Goal: Task Accomplishment & Management: Complete application form

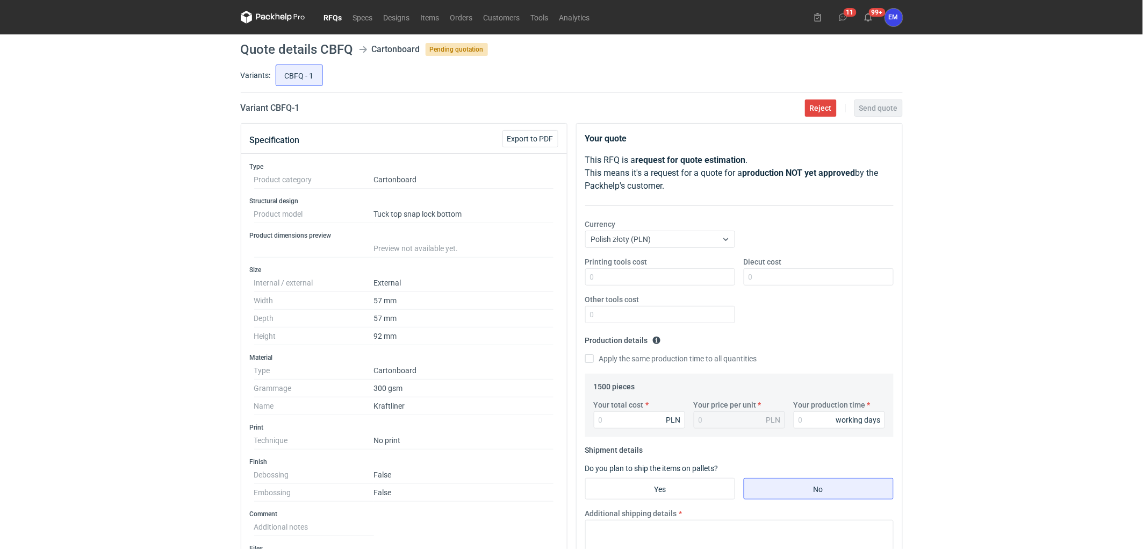
click at [122, 266] on div "RFQs Specs Designs Items Orders Customers Tools Analytics 11 99+ EM [PERSON_NAM…" at bounding box center [571, 274] width 1143 height 549
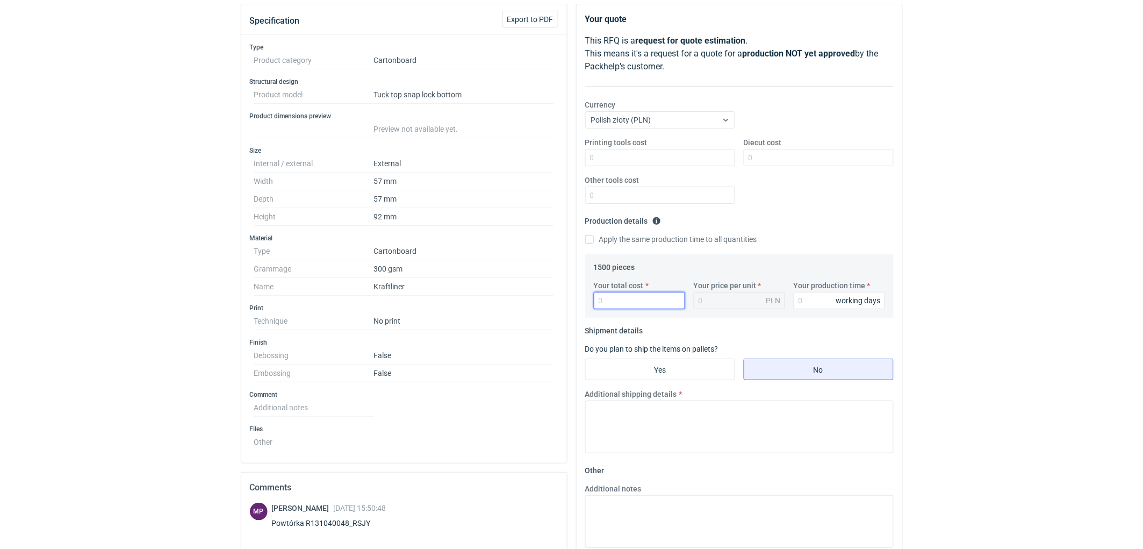
click at [638, 301] on input "Your total cost" at bounding box center [639, 300] width 91 height 17
type input "795"
type input "0.53"
type input "795"
click at [803, 300] on input "Your production time" at bounding box center [839, 300] width 91 height 17
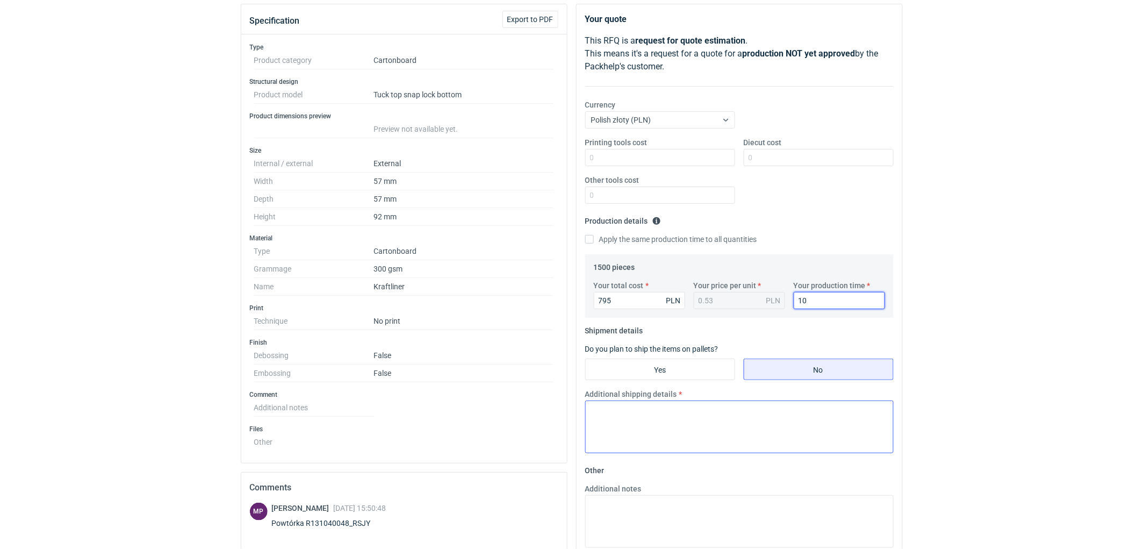
type input "10"
click at [602, 428] on textarea "Additional shipping details" at bounding box center [739, 426] width 308 height 53
type textarea "Wstepnie zakładamy nastepujące pakowanie- 4 kartony 310x220x210 mm."
click at [638, 299] on input "795" at bounding box center [639, 300] width 91 height 17
type input "7"
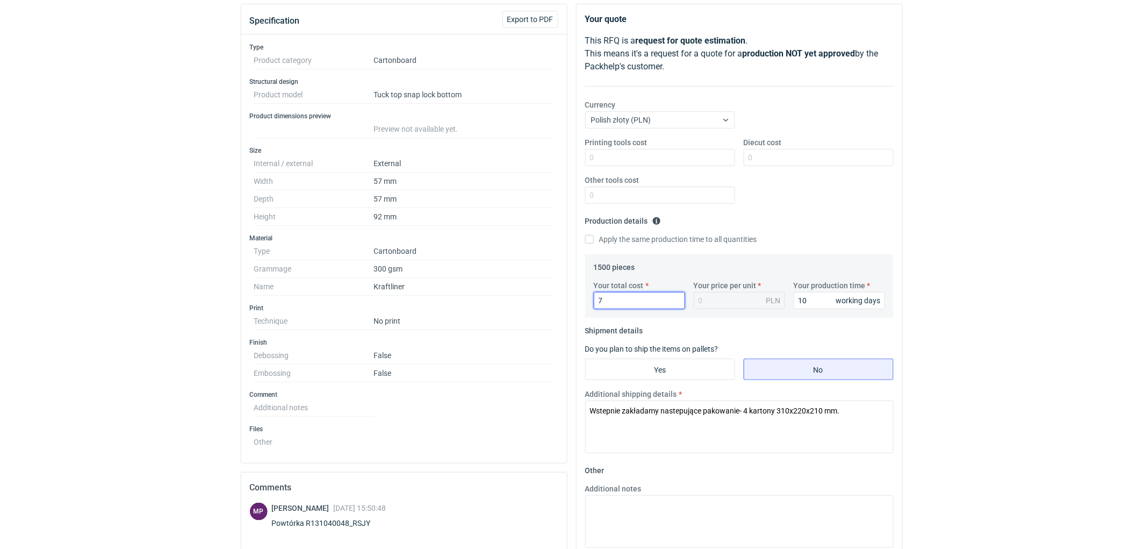
type input "75"
type input "0.05"
type input "750"
type input "0.5"
type input "750"
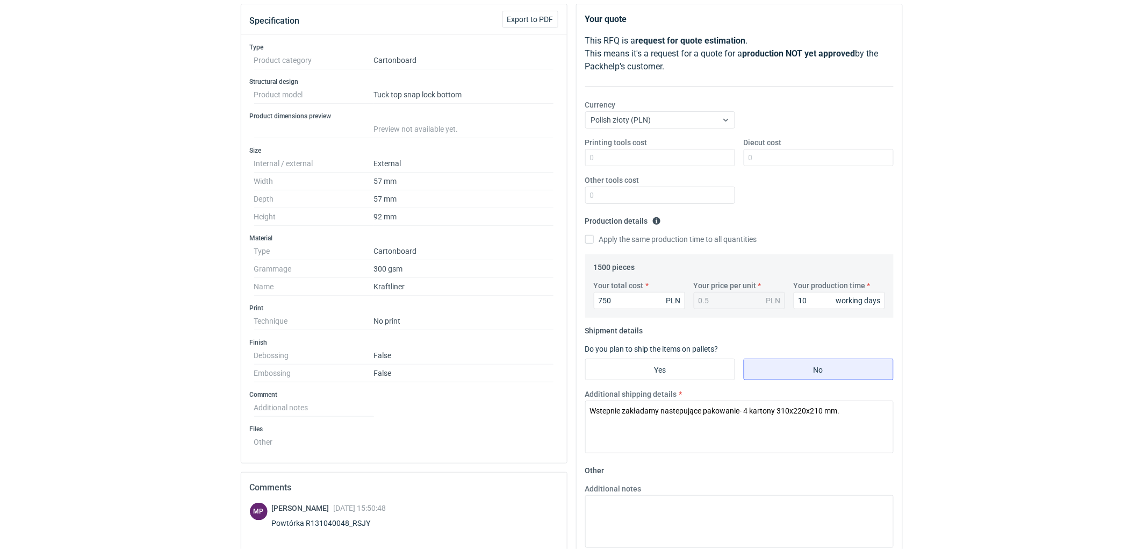
click at [965, 315] on div "RFQs Specs Designs Items Orders Customers Tools Analytics 11 99+ EM [PERSON_NAM…" at bounding box center [571, 155] width 1143 height 549
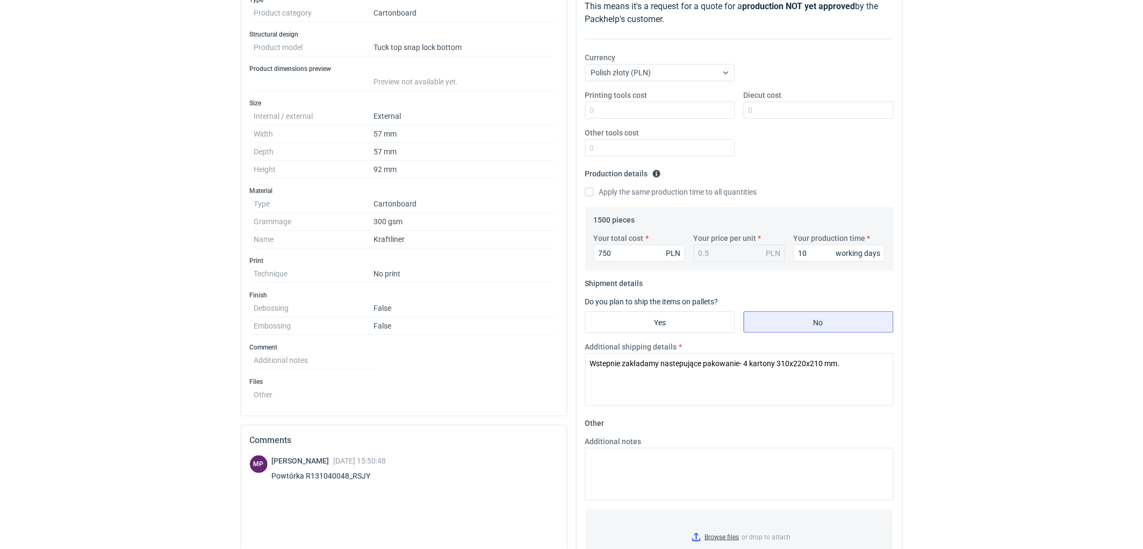
scroll to position [239, 0]
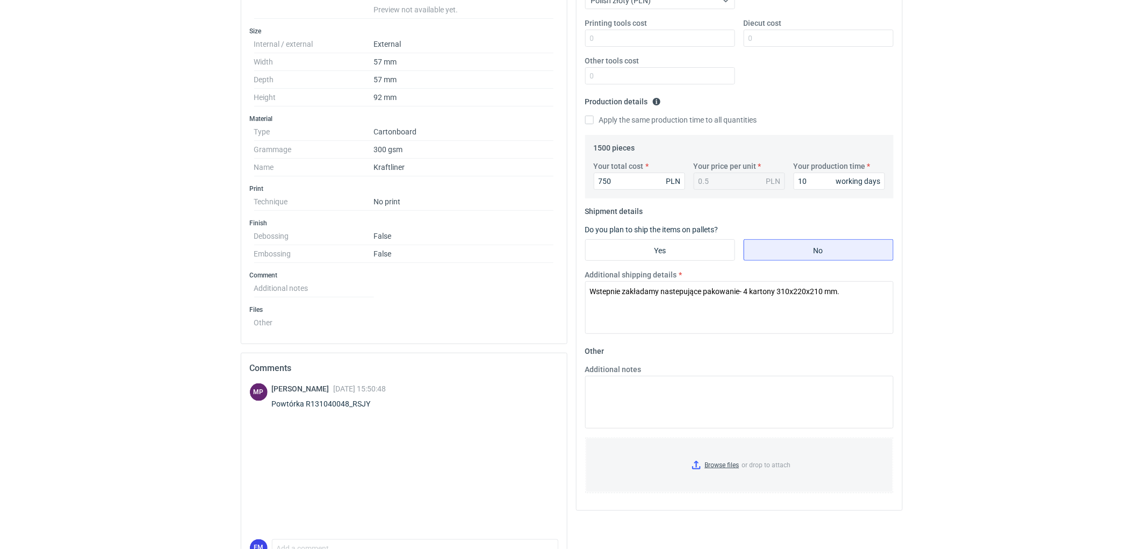
drag, startPoint x: 1013, startPoint y: 342, endPoint x: 608, endPoint y: 428, distance: 414.7
click at [964, 310] on html "RFQs Specs Designs Items Orders Customers Tools Analytics 11 99+ EM [PERSON_NAM…" at bounding box center [571, 35] width 1143 height 549
click at [650, 416] on textarea "Additional notes" at bounding box center [739, 402] width 308 height 53
click at [676, 390] on textarea "KO" at bounding box center [739, 402] width 308 height 53
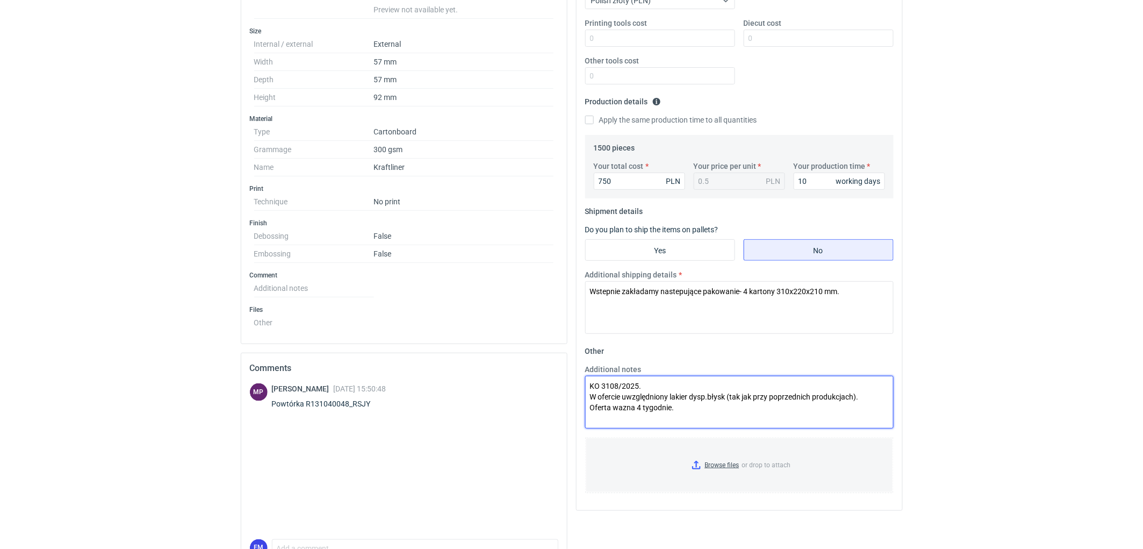
type textarea "KO 3108/2025. W ofercie uwzględniony lakier dysp.błysk (tak jak przy poprzednic…"
click at [1048, 310] on html "RFQs Specs Designs Items Orders Customers Tools Analytics 11 99+ EM [PERSON_NAM…" at bounding box center [571, 35] width 1143 height 549
click at [608, 291] on textarea "Wstepnie zakładamy nastepujące pakowanie- 4 kartony 310x220x210 mm." at bounding box center [739, 307] width 308 height 53
click at [653, 309] on textarea "Wstępnie zakładamy nastepujące pakowanie- 4 kartony 310x220x210 mm." at bounding box center [739, 307] width 308 height 53
click at [680, 291] on textarea "Wstępnie zakładamy nastepujące pakowanie- 4 kartony 310x220x210 mm." at bounding box center [739, 307] width 308 height 53
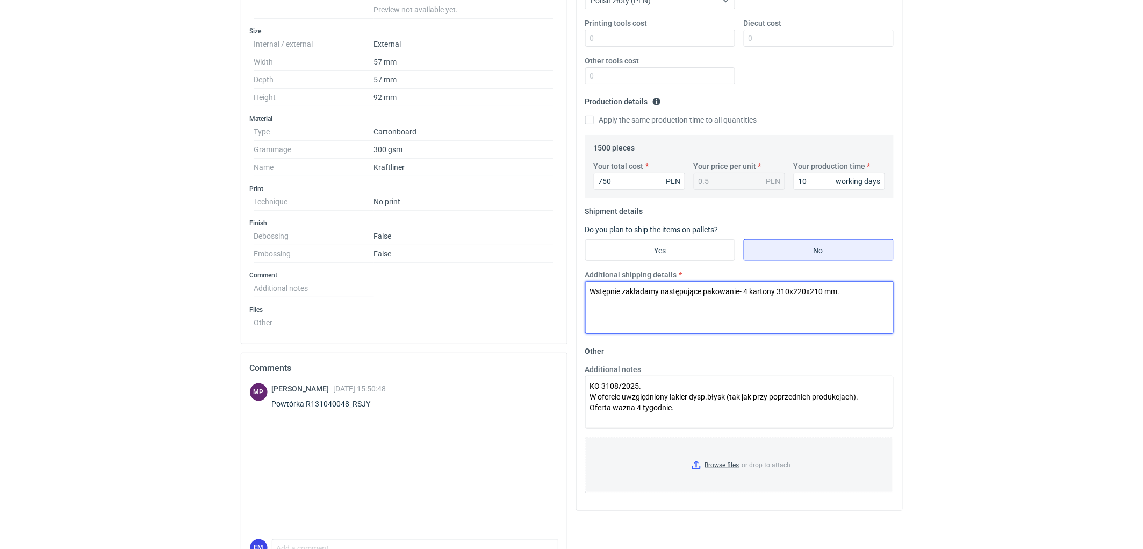
click at [867, 294] on textarea "Wstępnie zakładamy następujące pakowanie- 4 kartony 310x220x210 mm." at bounding box center [739, 307] width 308 height 53
type textarea "Wstępnie zakładamy następujące pakowanie- 4 kartony 310x220x210 mm."
click at [1008, 289] on div "RFQs Specs Designs Items Orders Customers Tools Analytics 11 99+ EM [PERSON_NAM…" at bounding box center [571, 35] width 1143 height 549
click at [1007, 190] on div "RFQs Specs Designs Items Orders Customers Tools Analytics 11 99+ EM [PERSON_NAM…" at bounding box center [571, 35] width 1143 height 549
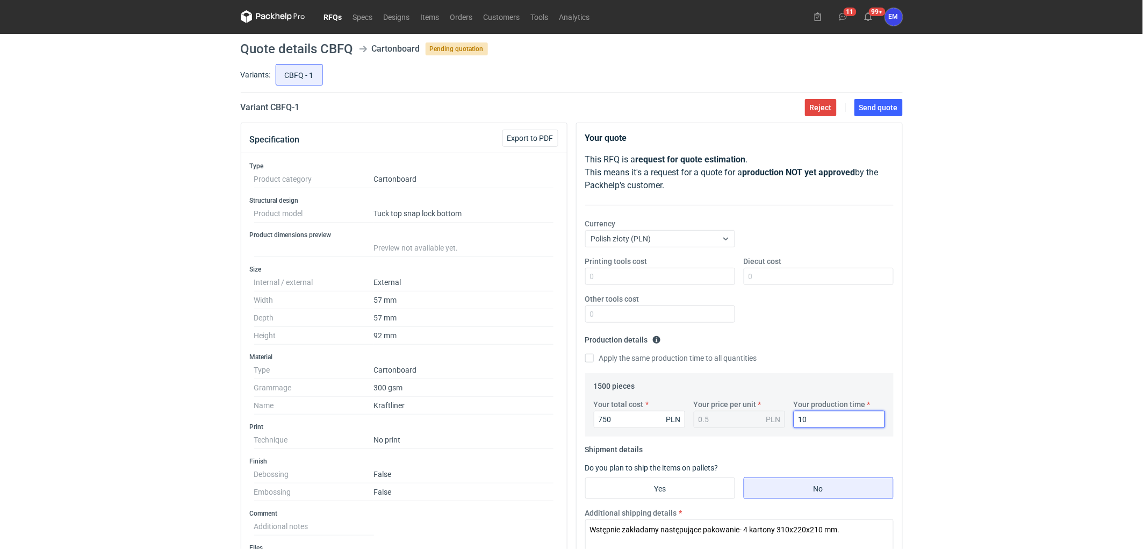
scroll to position [0, 0]
click at [1007, 190] on div "RFQs Specs Designs Items Orders Customers Tools Analytics 11 99+ EM [PERSON_NAM…" at bounding box center [571, 274] width 1143 height 549
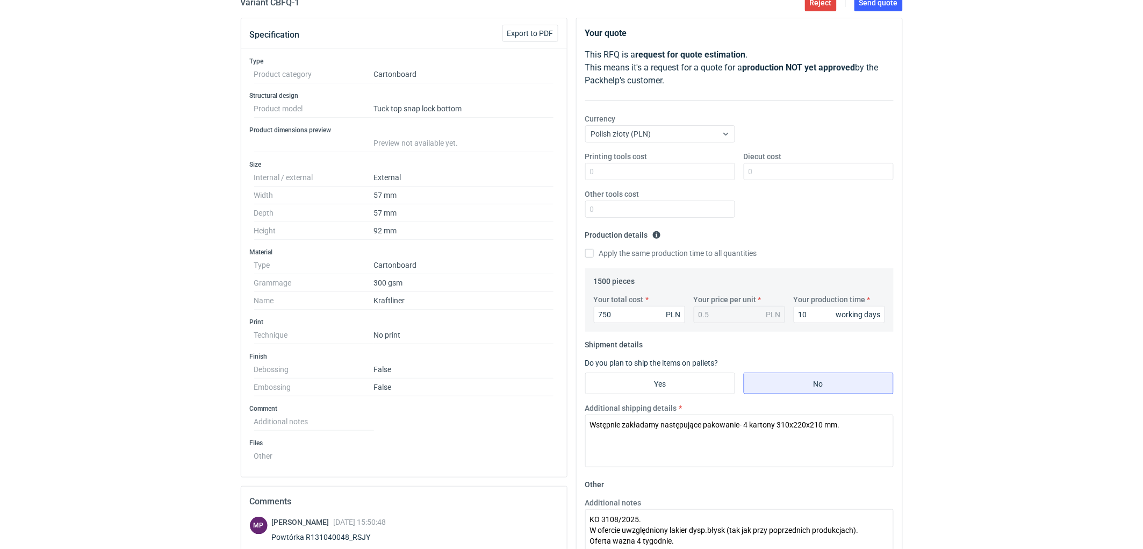
scroll to position [60, 0]
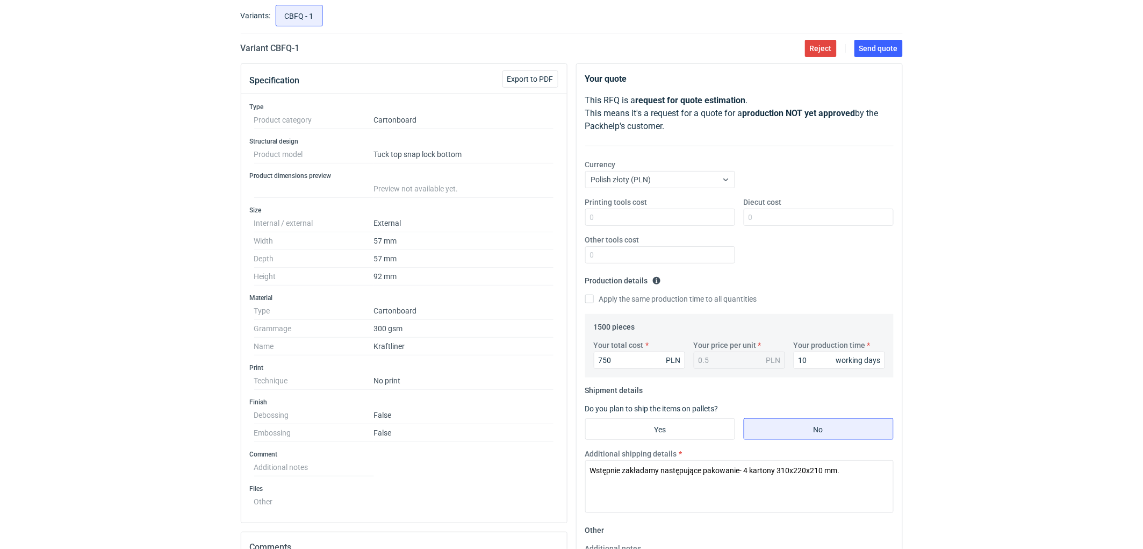
click at [1007, 190] on div "RFQs Specs Designs Items Orders Customers Tools Analytics 11 99+ EM [PERSON_NAM…" at bounding box center [571, 214] width 1143 height 549
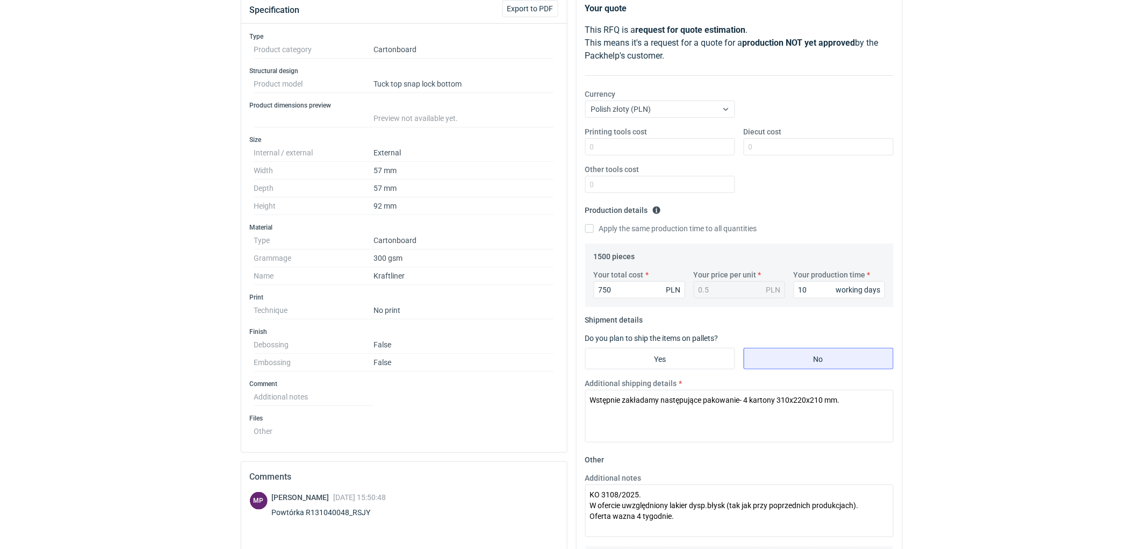
scroll to position [298, 0]
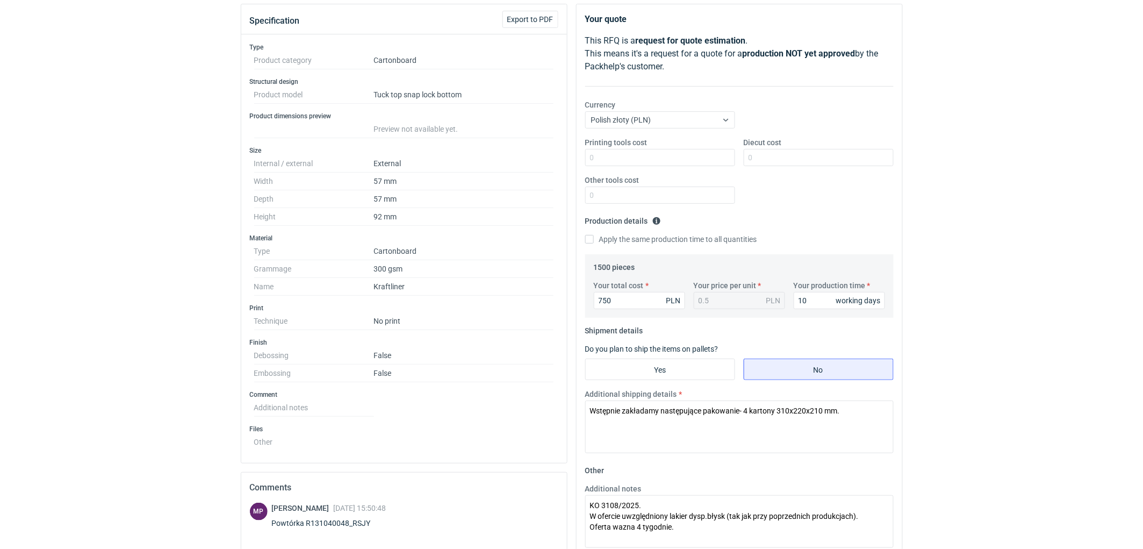
scroll to position [179, 0]
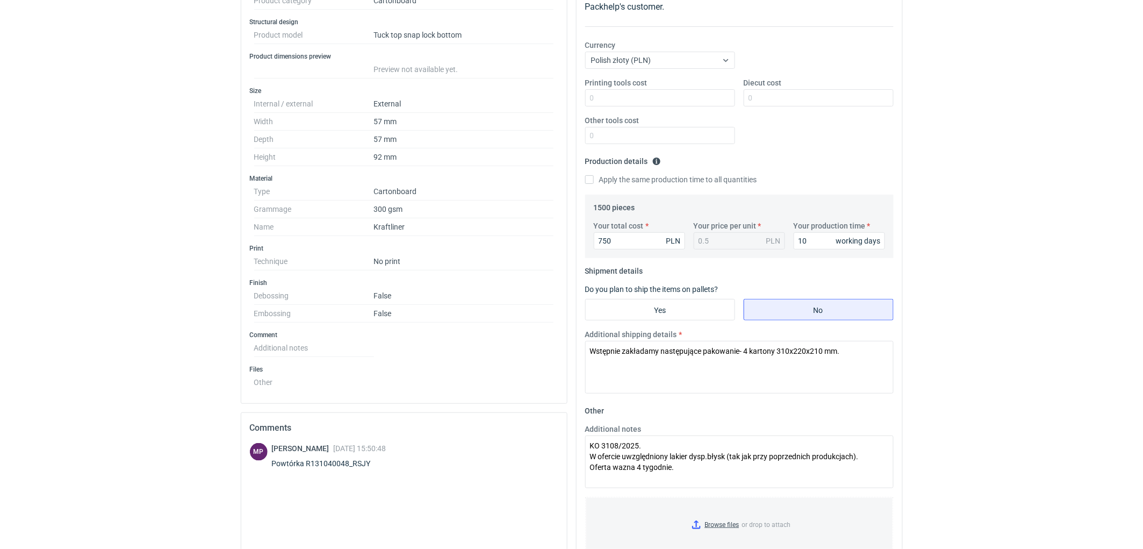
click at [1060, 311] on div "RFQs Specs Designs Items Orders Customers Tools Analytics 11 99+ EM [PERSON_NAM…" at bounding box center [571, 95] width 1143 height 549
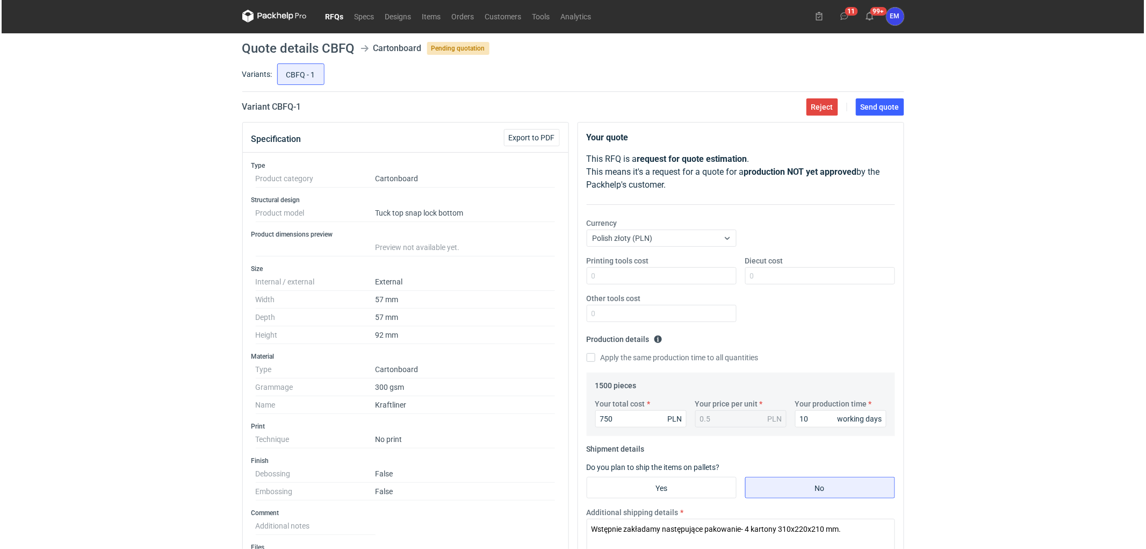
scroll to position [0, 0]
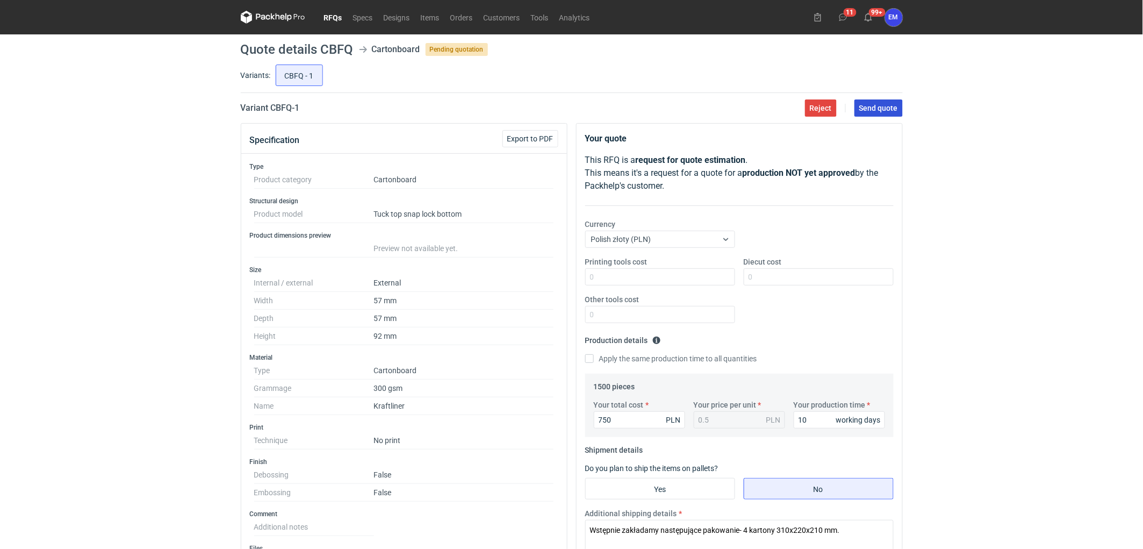
click at [874, 105] on span "Send quote" at bounding box center [878, 108] width 39 height 8
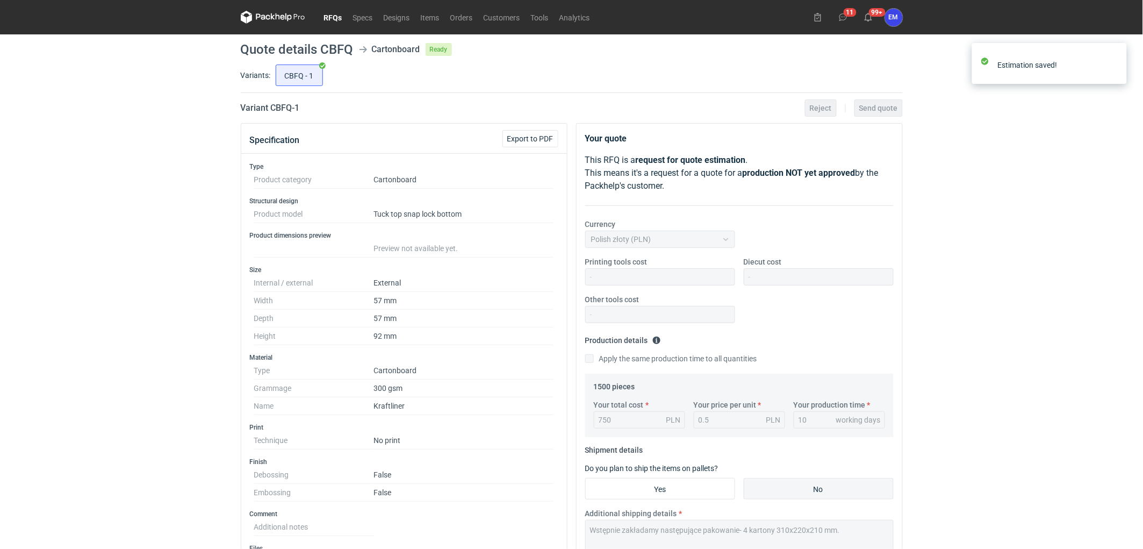
click at [333, 17] on link "RFQs" at bounding box center [333, 17] width 29 height 13
